Goal: Information Seeking & Learning: Learn about a topic

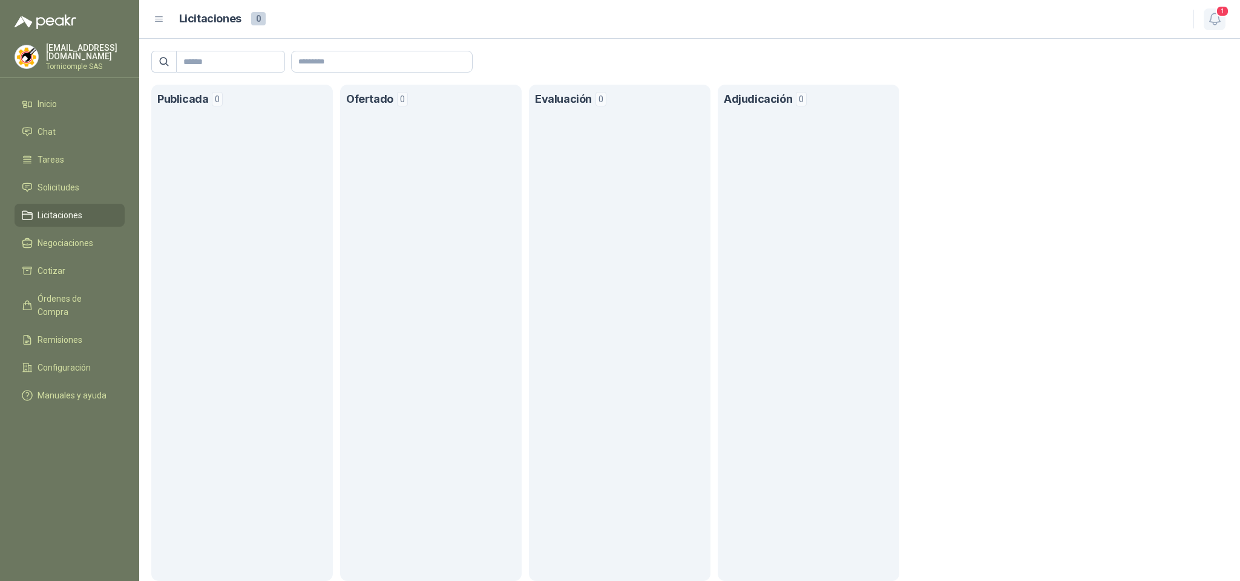
click at [1211, 21] on icon "button" at bounding box center [1214, 18] width 15 height 15
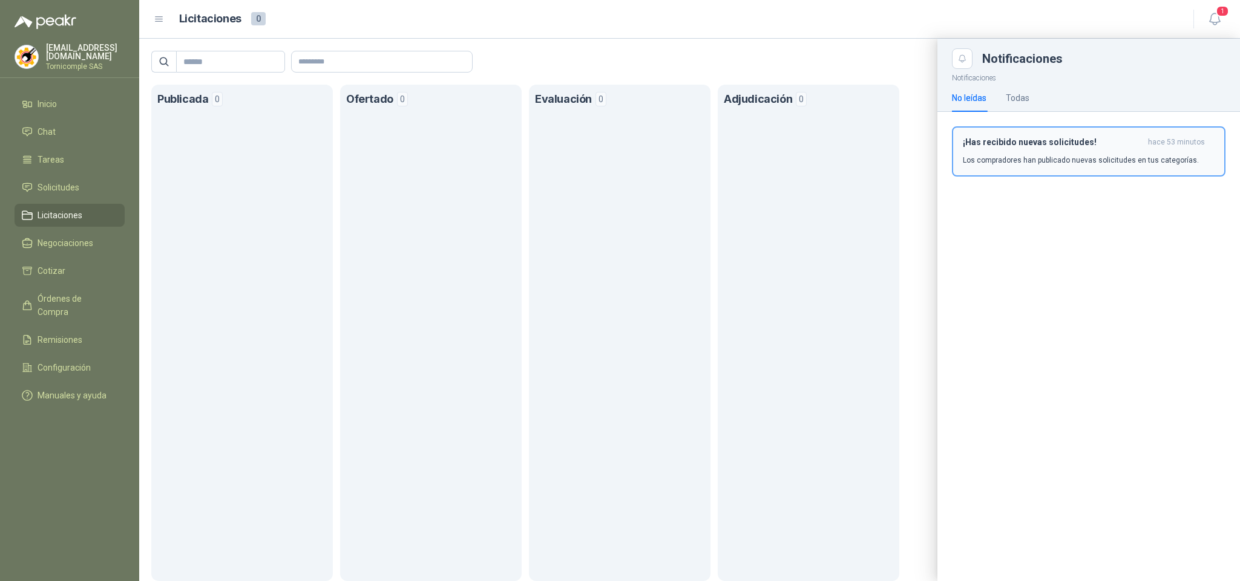
click at [1104, 151] on div "¡Has recibido nuevas solicitudes! hace 53 minutos Los compradores han publicado…" at bounding box center [1089, 151] width 252 height 28
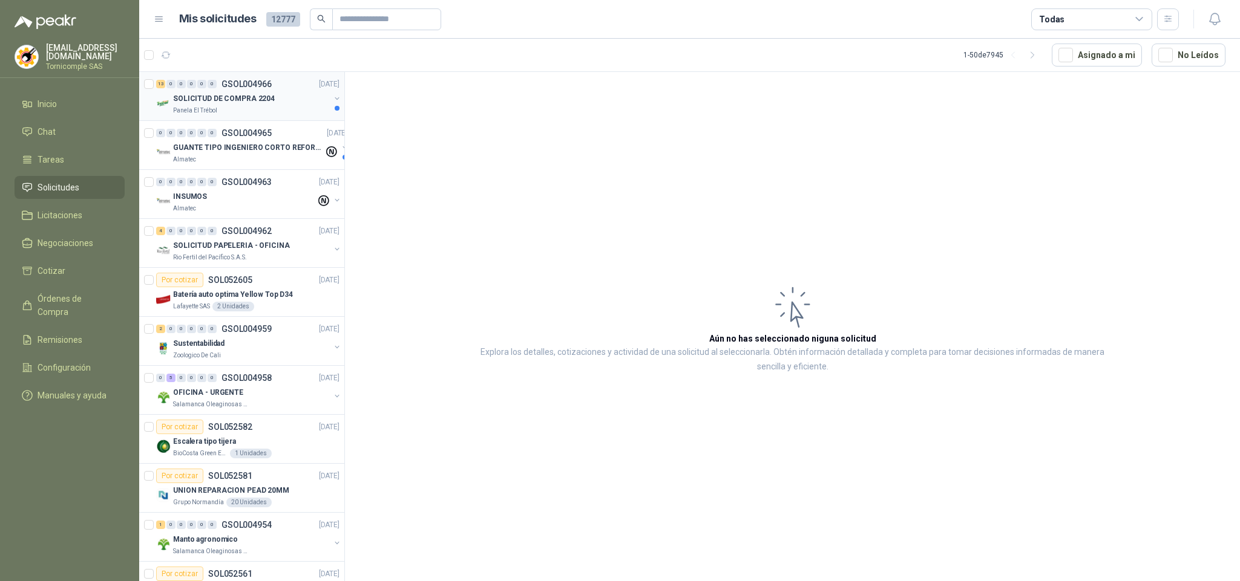
click at [287, 106] on div "Panela El Trébol" at bounding box center [251, 111] width 157 height 10
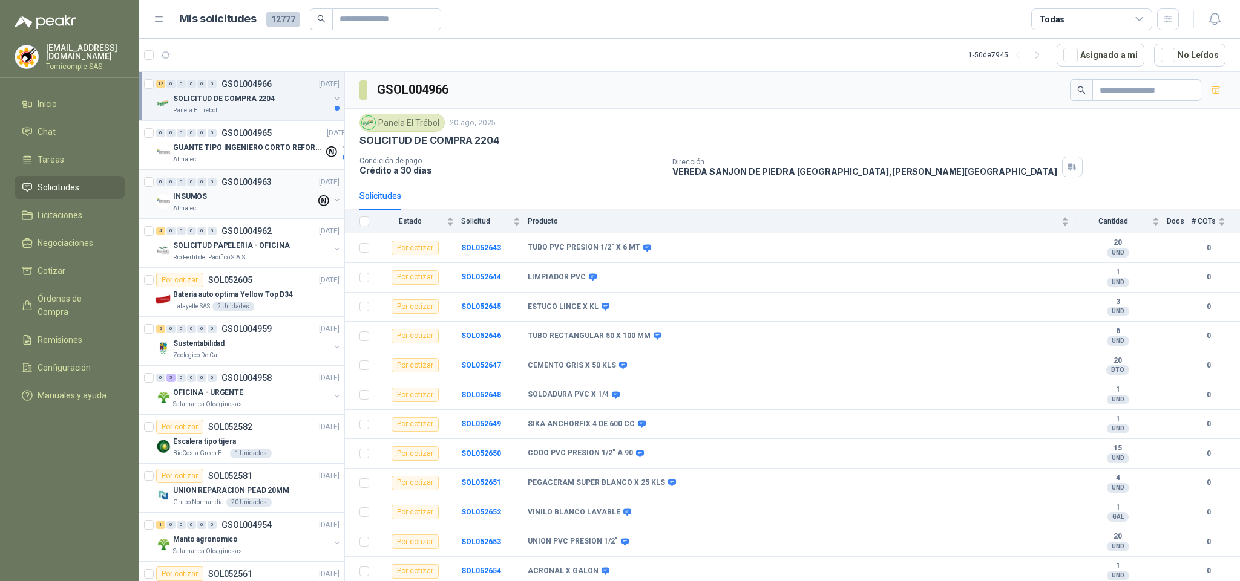
click at [319, 183] on p "[DATE]" at bounding box center [329, 182] width 21 height 11
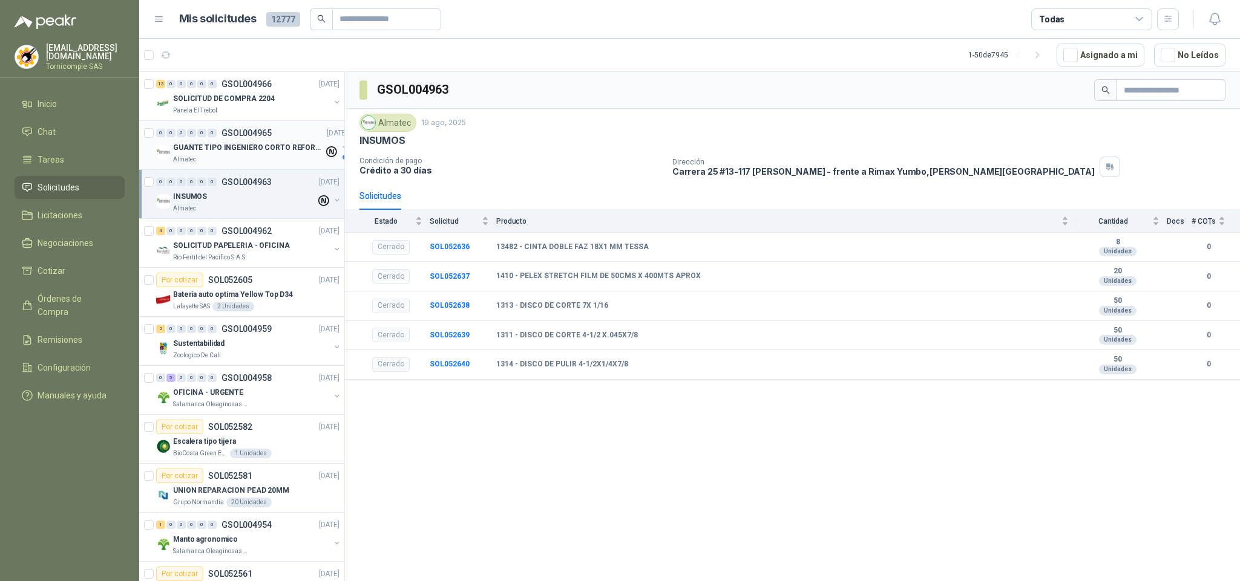
click at [231, 142] on p "GUANTE TIPO INGENIERO CORTO REFORZADO" at bounding box center [248, 147] width 151 height 11
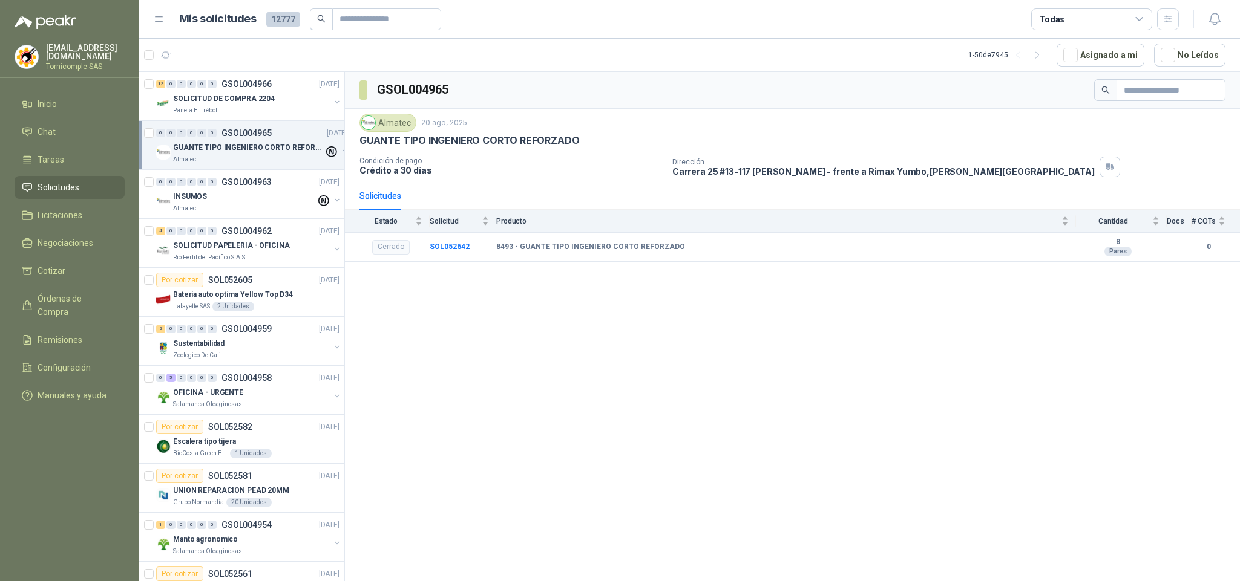
click at [98, 185] on li "Solicitudes" at bounding box center [70, 187] width 96 height 13
click at [71, 103] on li "Inicio" at bounding box center [70, 103] width 96 height 13
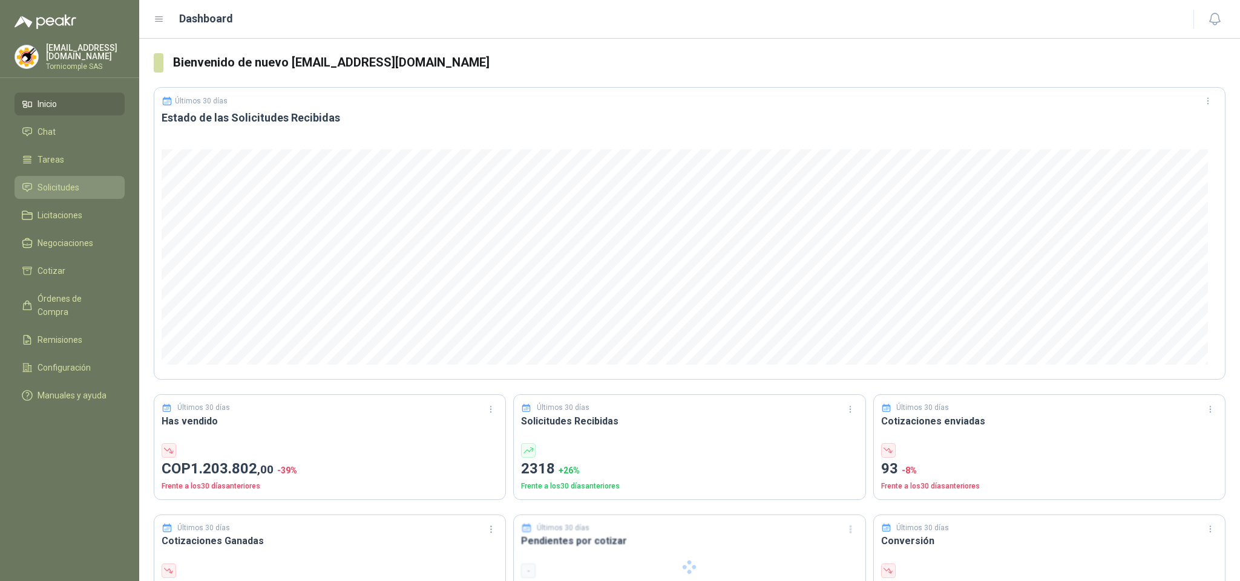
click at [50, 183] on span "Solicitudes" at bounding box center [59, 187] width 42 height 13
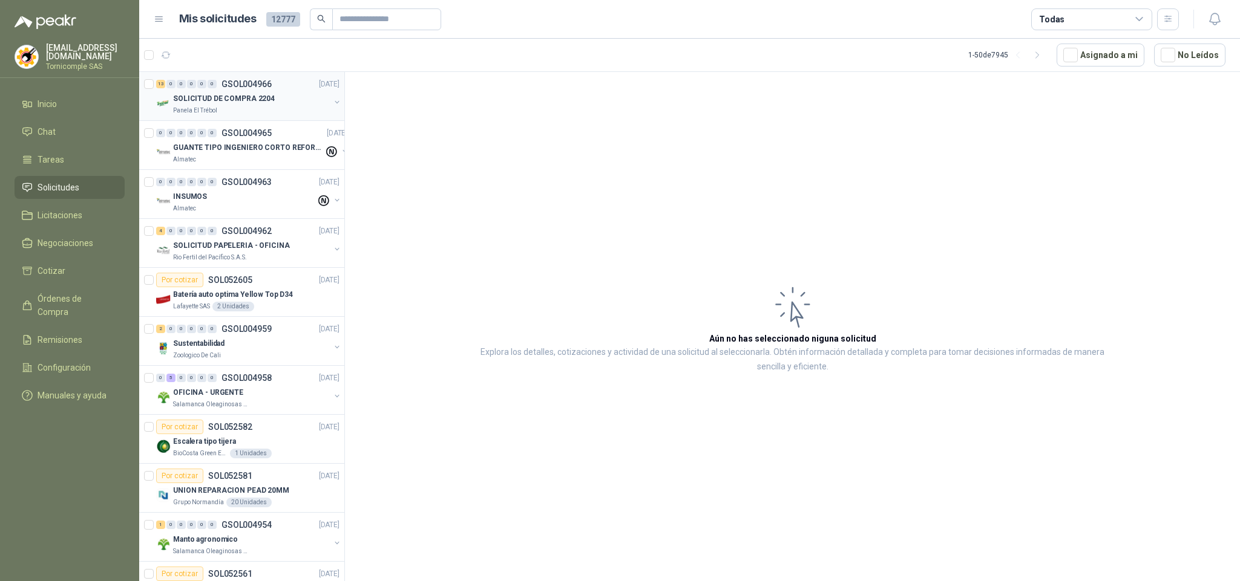
click at [257, 100] on p "SOLICITUD DE COMPRA 2204" at bounding box center [224, 98] width 102 height 11
click at [251, 168] on div "0 0 0 0 0 0 GSOL004965 [DATE] GUANTE TIPO INGENIERO CORTO REFORZADO Almatec" at bounding box center [241, 145] width 205 height 49
drag, startPoint x: 243, startPoint y: 374, endPoint x: 560, endPoint y: 137, distance: 395.8
click at [243, 374] on div "0 5 0 0 0 0 GSOL004958 19/08/25" at bounding box center [249, 378] width 186 height 15
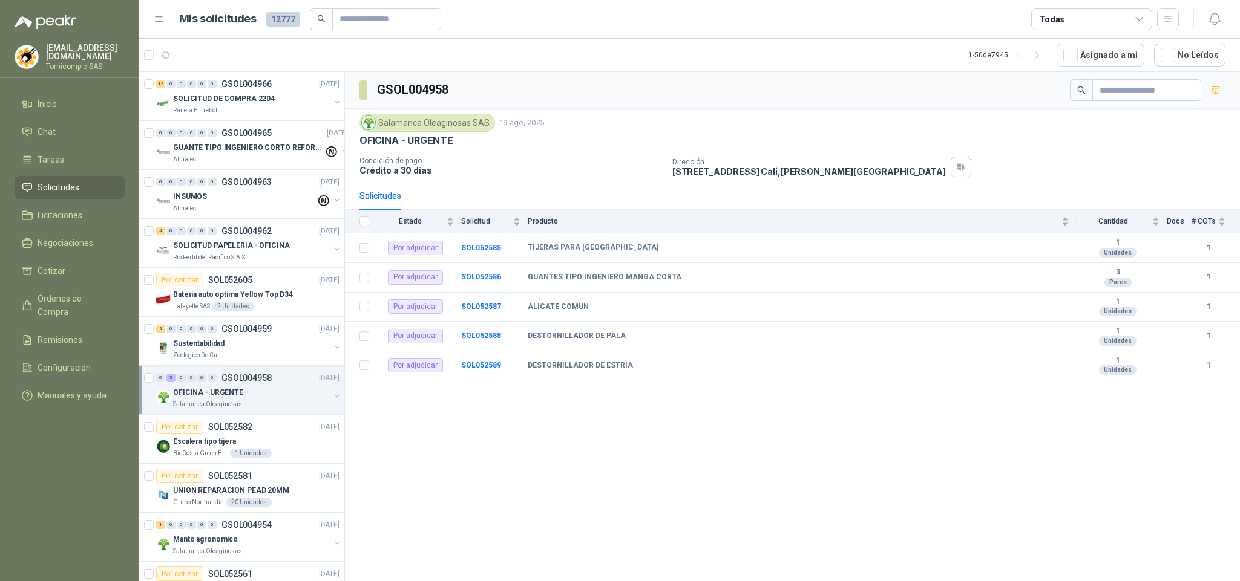
click at [50, 198] on ul "Inicio Chat Tareas Solicitudes Licitaciones Negociaciones Cotizar Órdenes de Co…" at bounding box center [69, 252] width 139 height 319
click at [48, 191] on span "Solicitudes" at bounding box center [59, 187] width 42 height 13
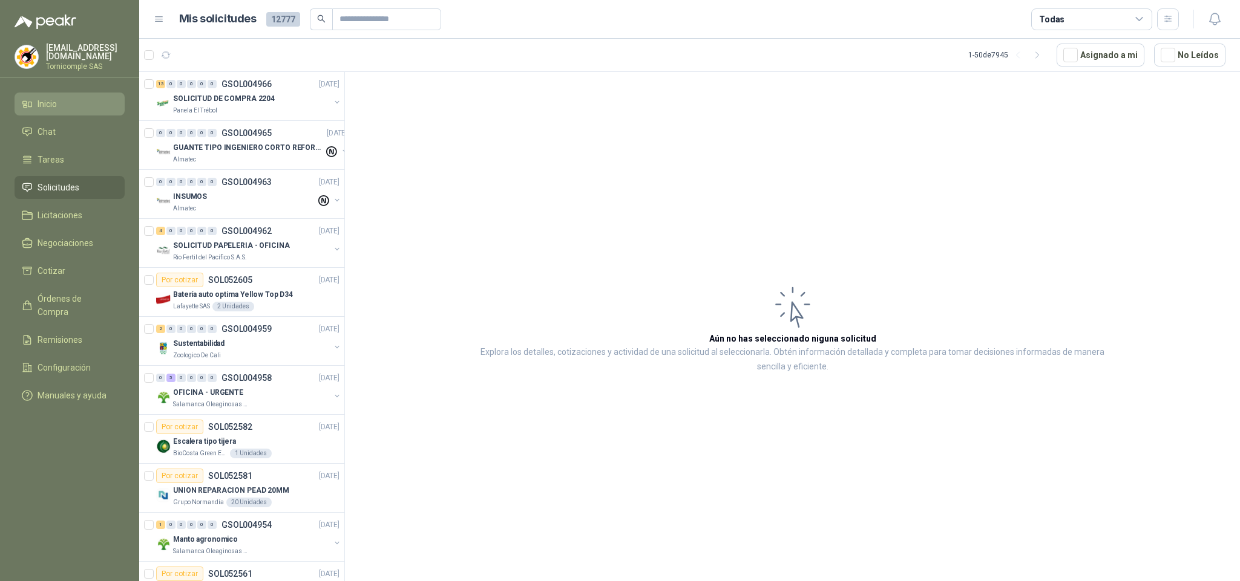
click at [48, 104] on span "Inicio" at bounding box center [47, 103] width 19 height 13
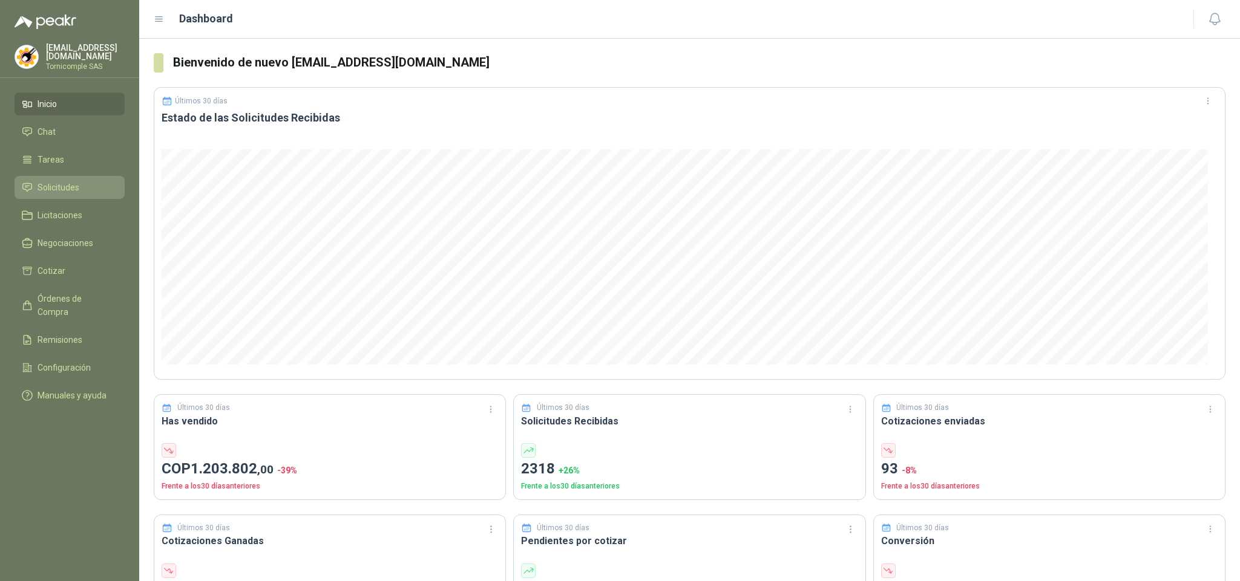
click at [78, 176] on link "Solicitudes" at bounding box center [70, 187] width 110 height 23
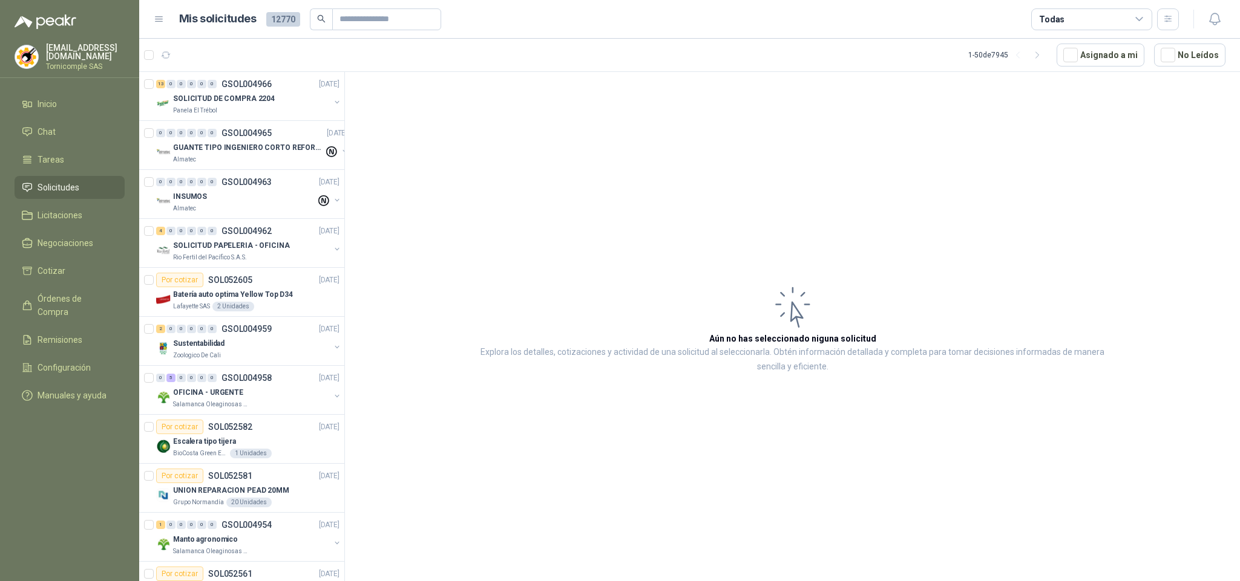
click at [86, 191] on li "Solicitudes" at bounding box center [70, 187] width 96 height 13
click at [66, 100] on li "Inicio" at bounding box center [70, 103] width 96 height 13
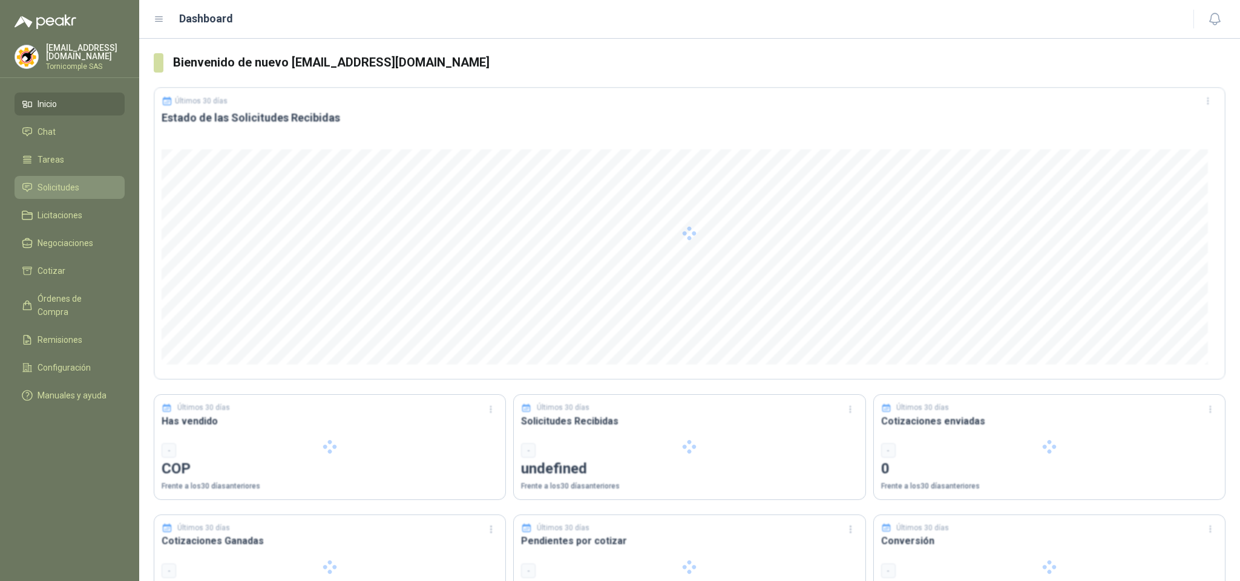
click at [64, 192] on link "Solicitudes" at bounding box center [70, 187] width 110 height 23
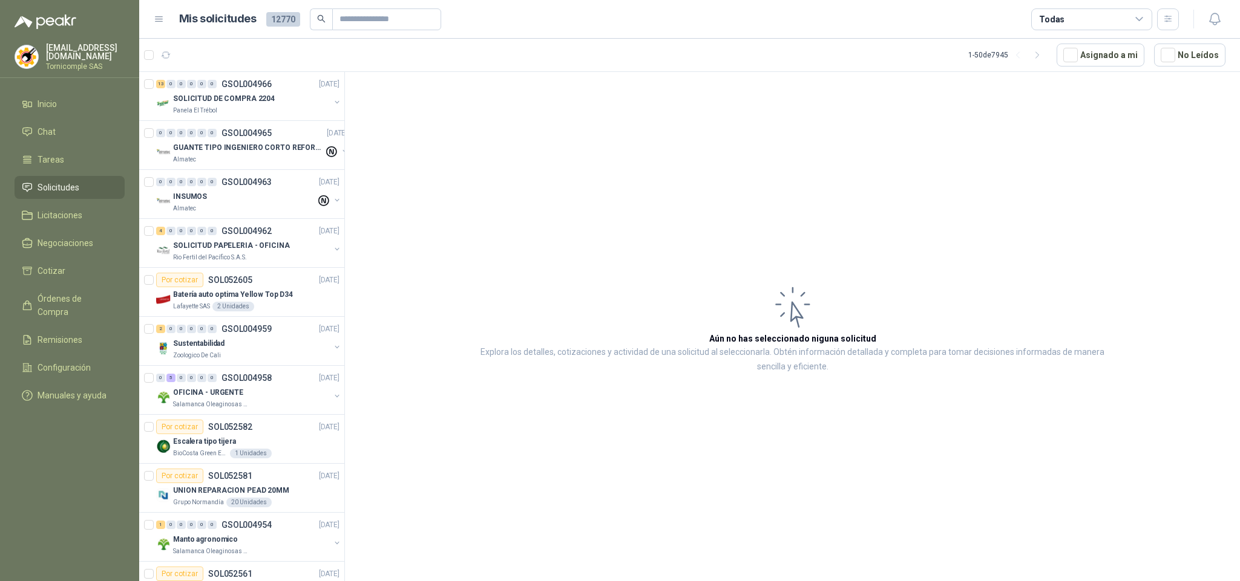
click at [80, 184] on li "Solicitudes" at bounding box center [70, 187] width 96 height 13
drag, startPoint x: 80, startPoint y: 184, endPoint x: 68, endPoint y: 97, distance: 88.0
click at [80, 182] on li "Solicitudes" at bounding box center [70, 187] width 96 height 13
click at [68, 97] on li "Inicio" at bounding box center [70, 103] width 96 height 13
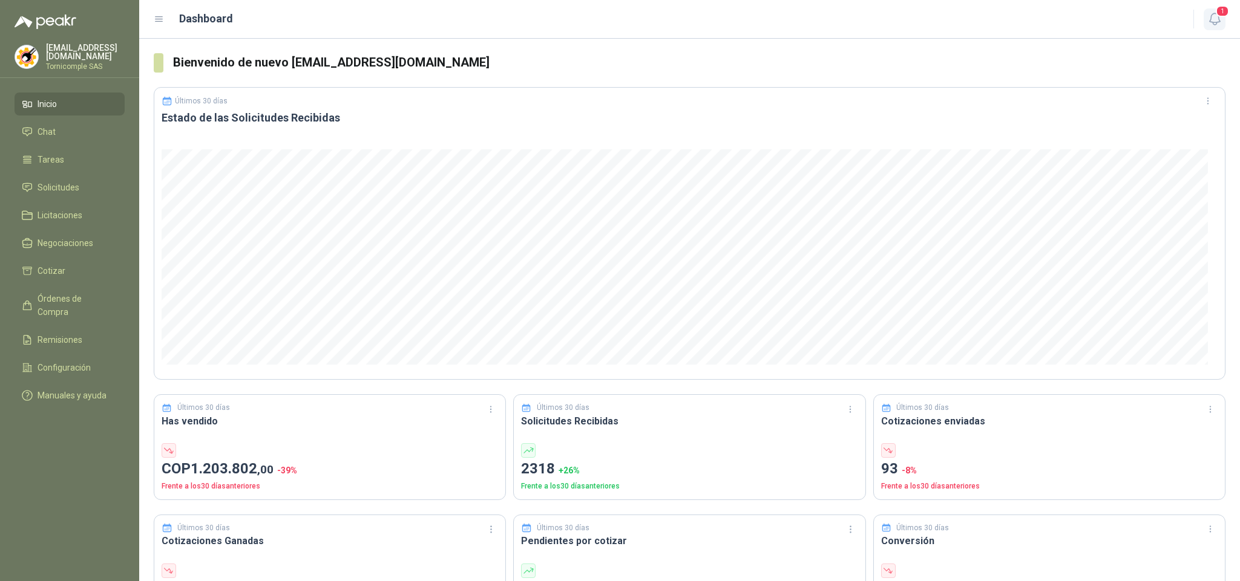
click at [1211, 9] on button "1" at bounding box center [1214, 19] width 22 height 22
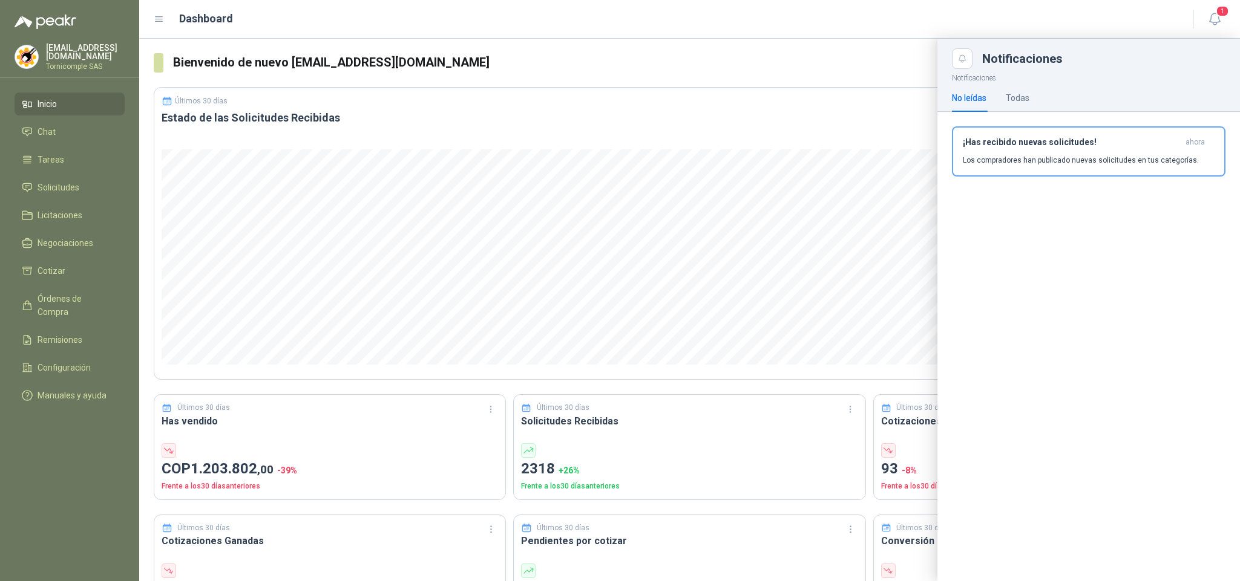
click at [1153, 155] on p "Los compradores han publicado nuevas solicitudes en tus categorías." at bounding box center [1081, 160] width 236 height 11
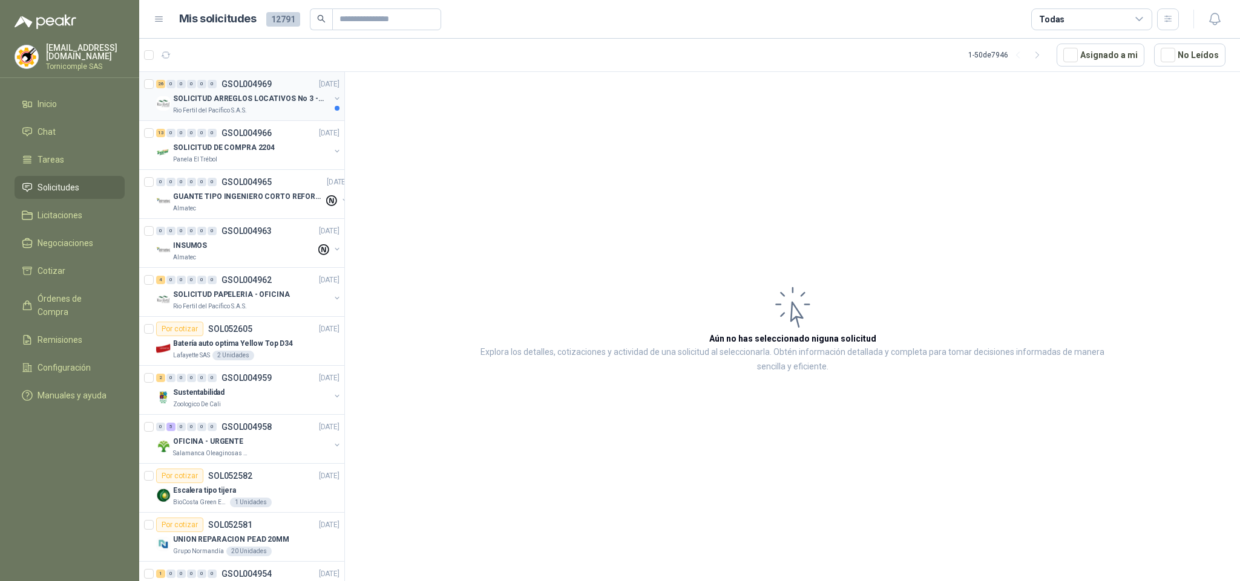
click at [251, 103] on p "SOLICITUD ARREGLOS LOCATIVOS No 3 - PICHINDE" at bounding box center [248, 98] width 151 height 11
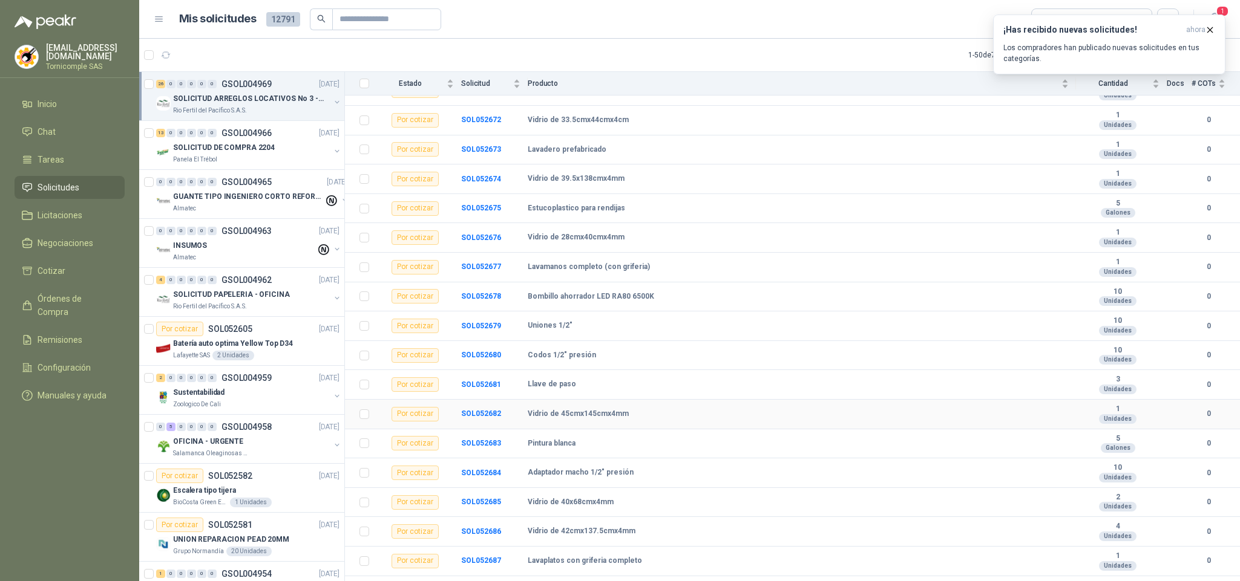
scroll to position [445, 0]
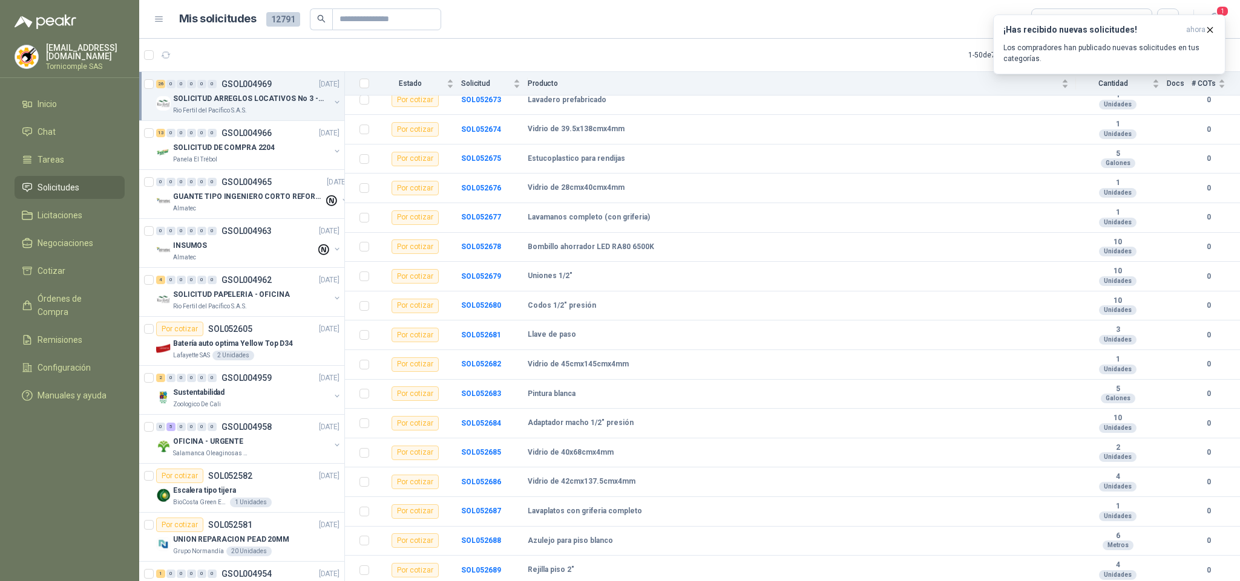
click at [77, 184] on span "Solicitudes" at bounding box center [59, 187] width 42 height 13
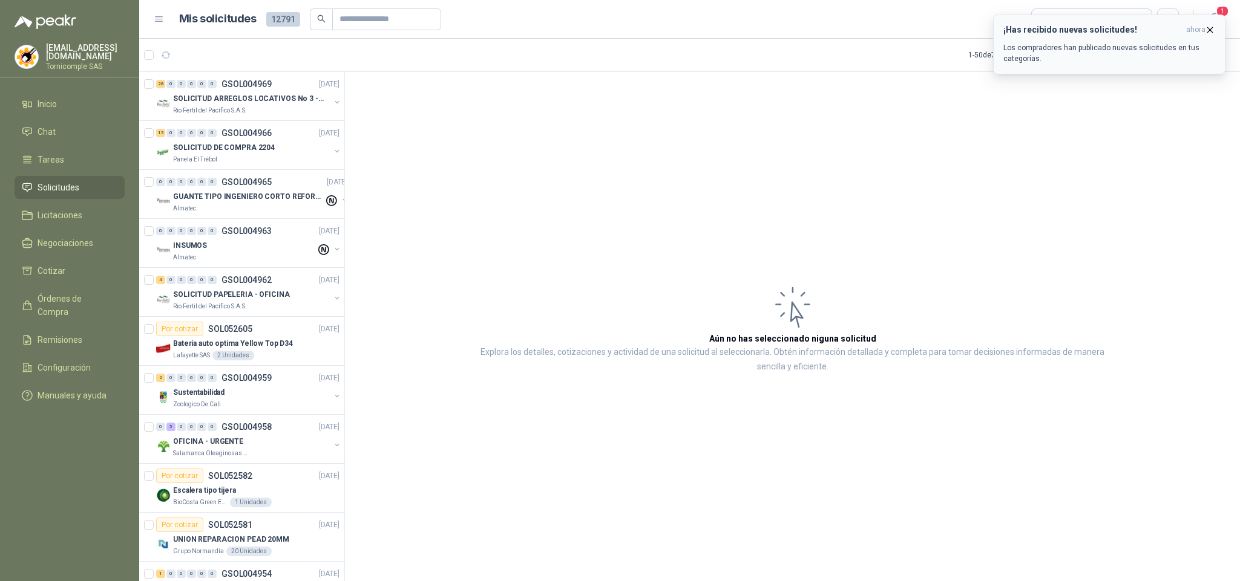
click at [1205, 25] on icon "button" at bounding box center [1210, 30] width 10 height 10
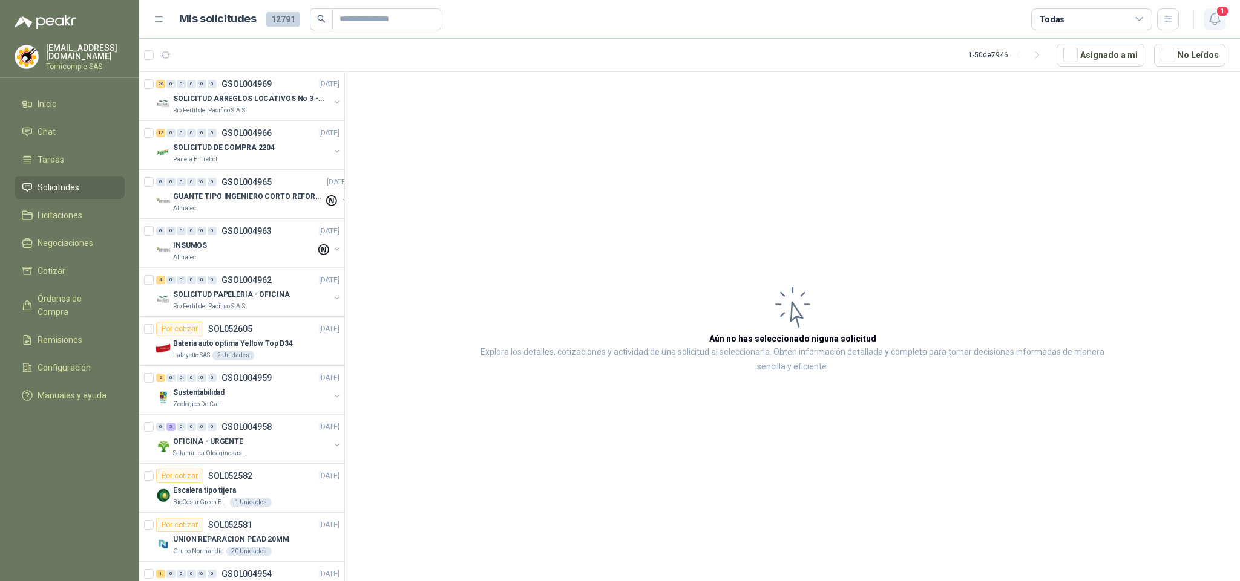
click at [1207, 22] on icon "button" at bounding box center [1214, 18] width 15 height 15
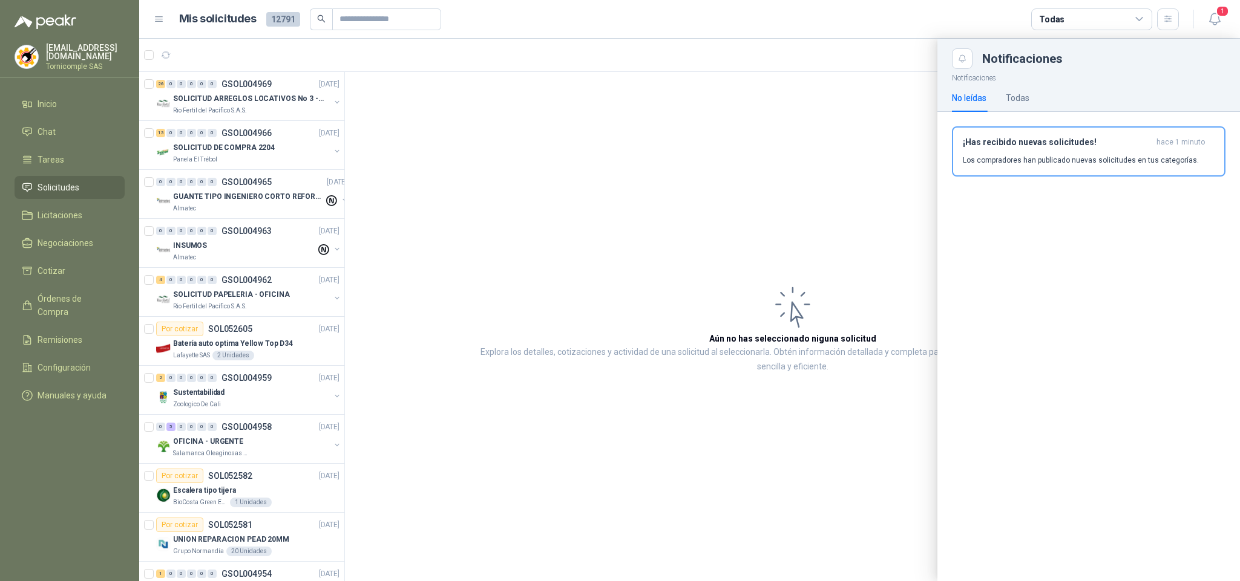
click at [1123, 139] on h3 "¡Has recibido nuevas solicitudes!" at bounding box center [1057, 142] width 189 height 10
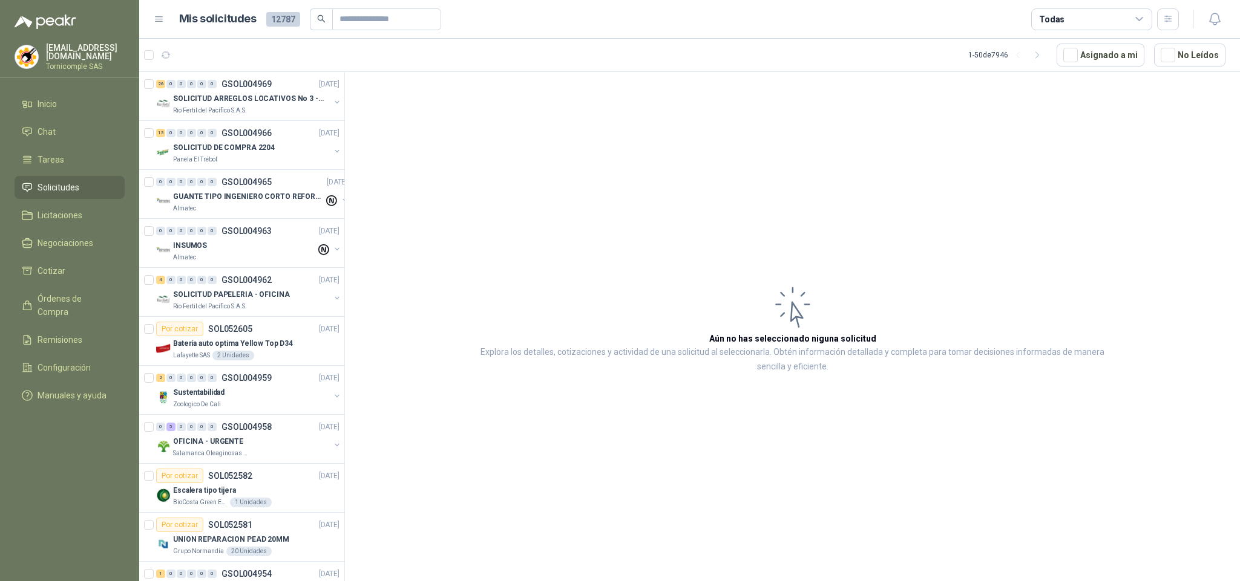
drag, startPoint x: 62, startPoint y: 201, endPoint x: 62, endPoint y: 188, distance: 13.9
click at [62, 200] on ul "Inicio Chat Tareas Solicitudes Licitaciones Negociaciones Cotizar Órdenes de Co…" at bounding box center [69, 252] width 139 height 319
click at [60, 189] on span "Solicitudes" at bounding box center [59, 187] width 42 height 13
click at [60, 93] on link "Inicio" at bounding box center [70, 104] width 110 height 23
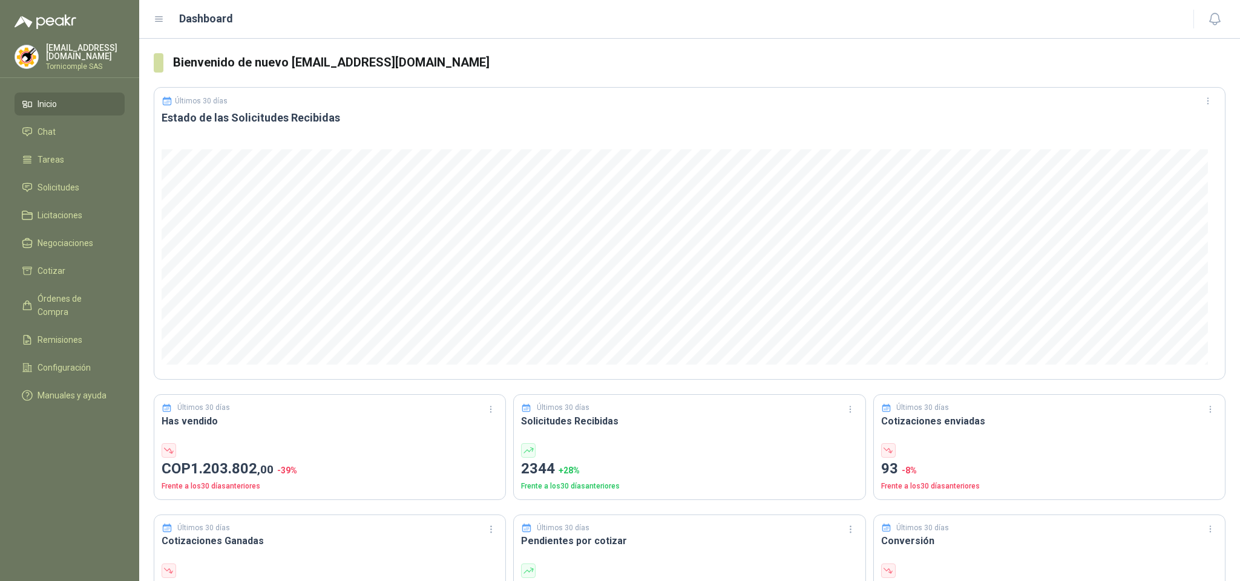
click at [483, 24] on div "Dashboard" at bounding box center [666, 18] width 1025 height 17
click at [79, 176] on link "Solicitudes" at bounding box center [70, 187] width 110 height 23
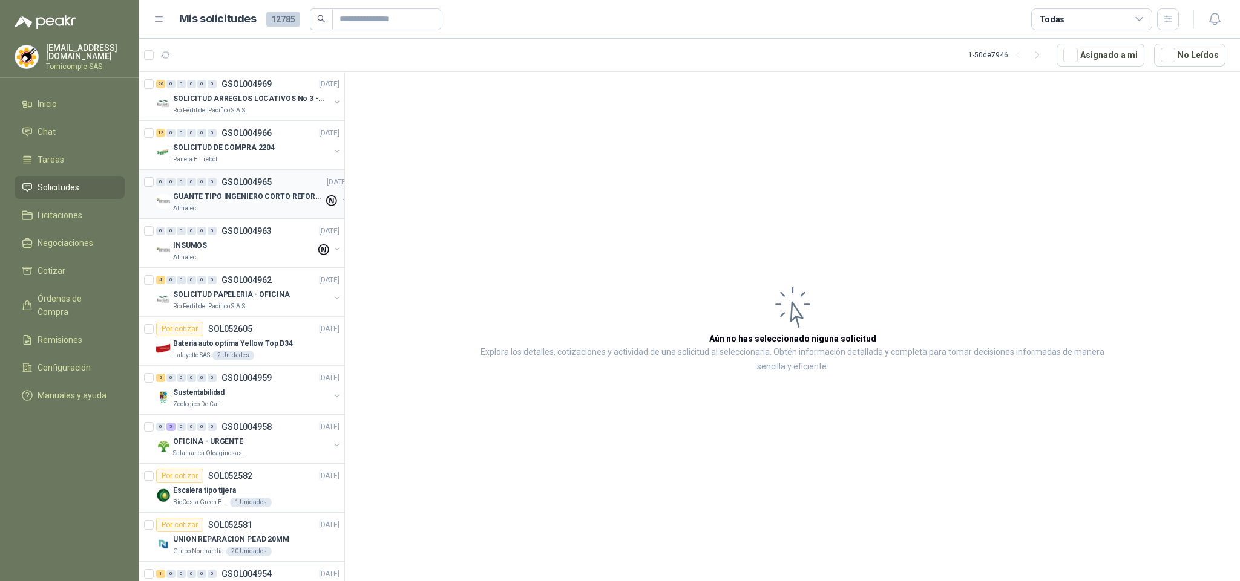
click at [223, 212] on div "Almatec" at bounding box center [248, 209] width 151 height 10
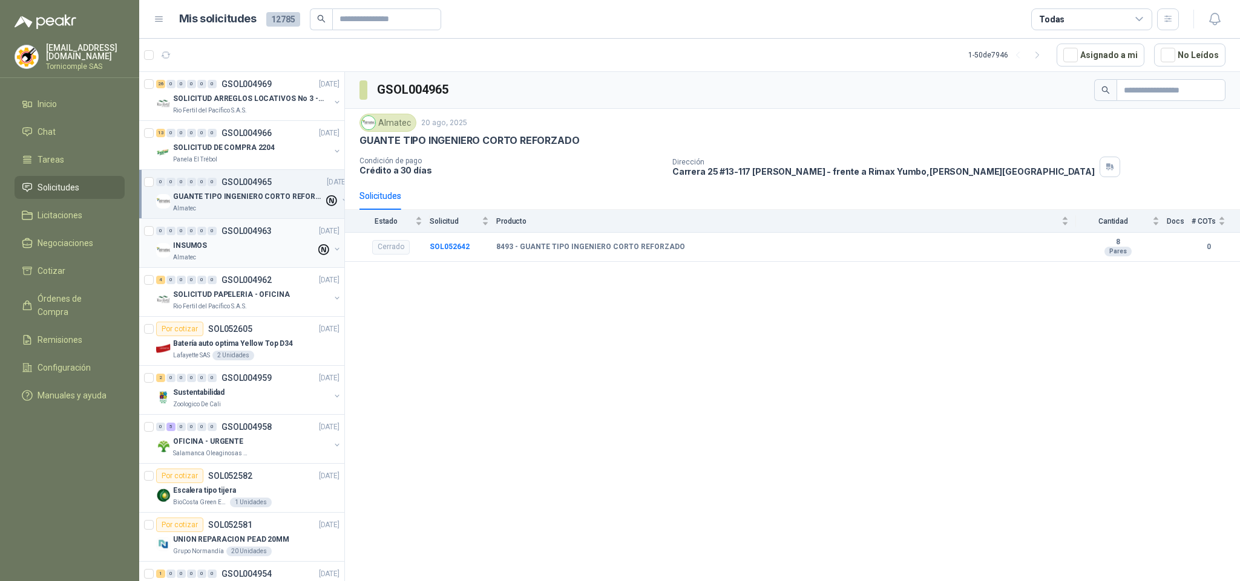
click at [240, 235] on p "GSOL004963" at bounding box center [246, 231] width 50 height 8
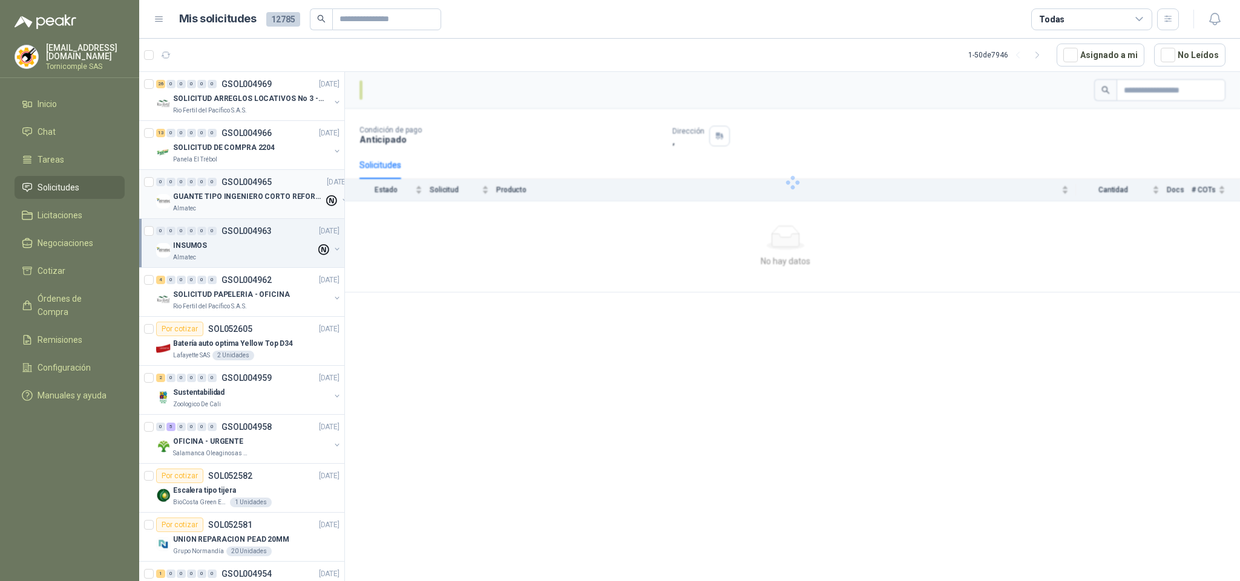
click at [267, 194] on p "GUANTE TIPO INGENIERO CORTO REFORZADO" at bounding box center [248, 196] width 151 height 11
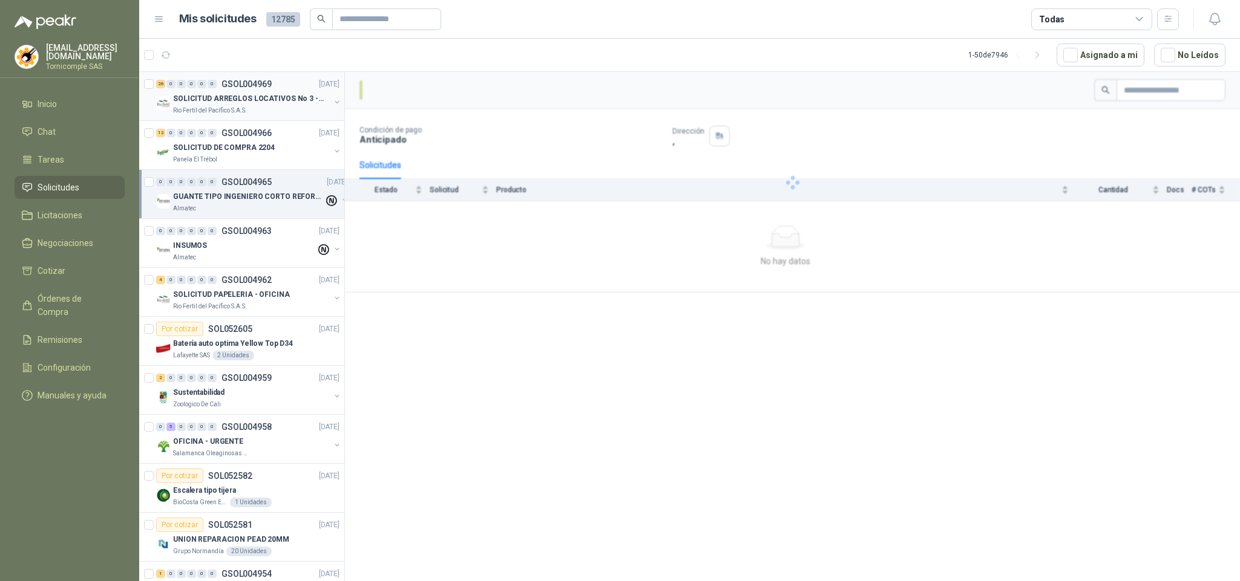
click at [247, 75] on div "26 0 0 0 0 0 GSOL004969 20/08/25 SOLICITUD ARREGLOS LOCATIVOS No 3 - PICHINDE R…" at bounding box center [241, 96] width 205 height 49
